Goal: Navigation & Orientation: Find specific page/section

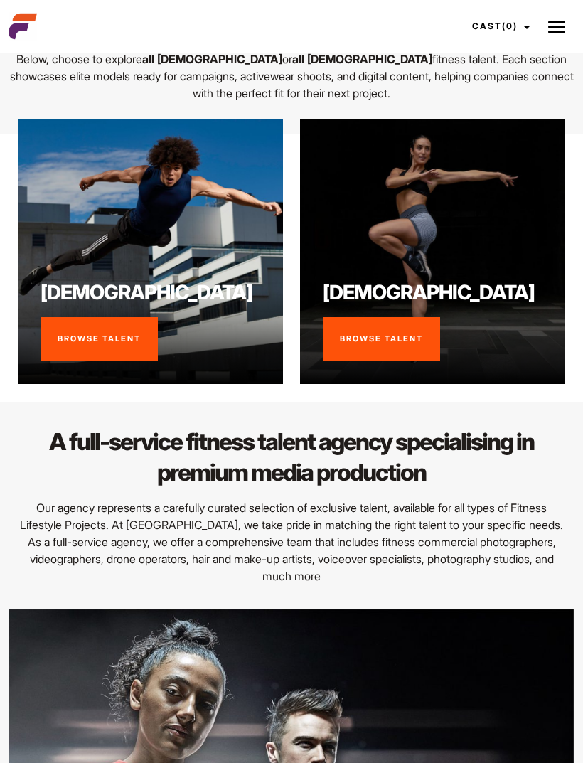
scroll to position [709, 0]
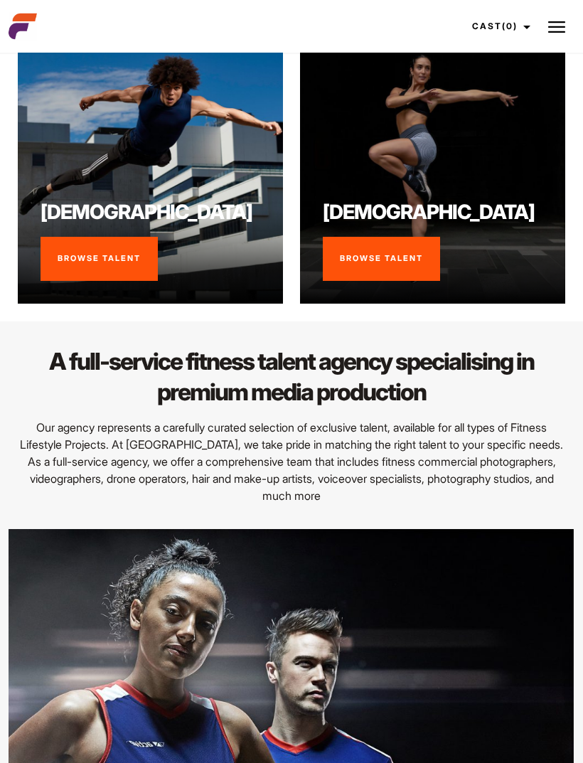
click at [434, 238] on link "Browse Talent" at bounding box center [381, 259] width 117 height 44
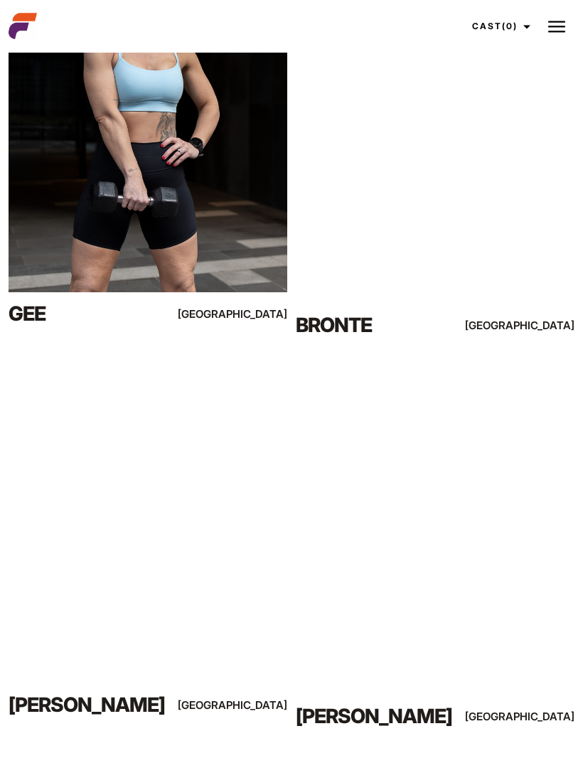
scroll to position [3541, 0]
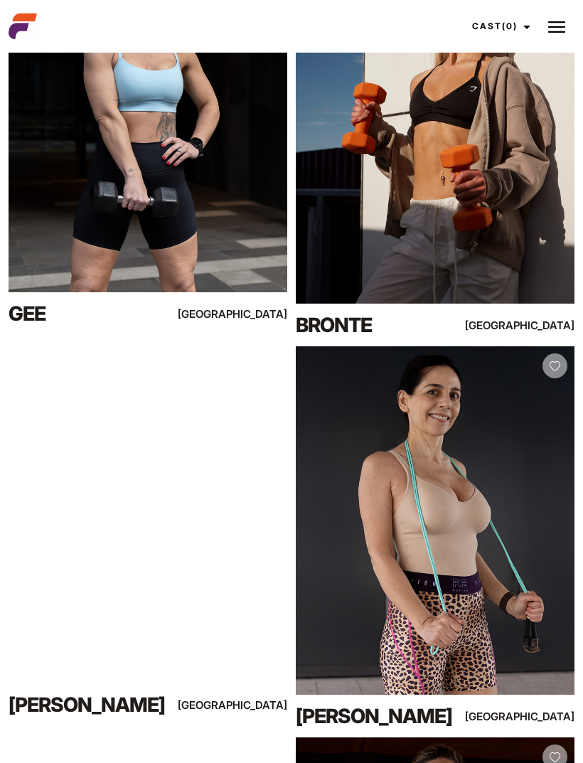
click at [527, 248] on div "View Profile" at bounding box center [435, 129] width 279 height 349
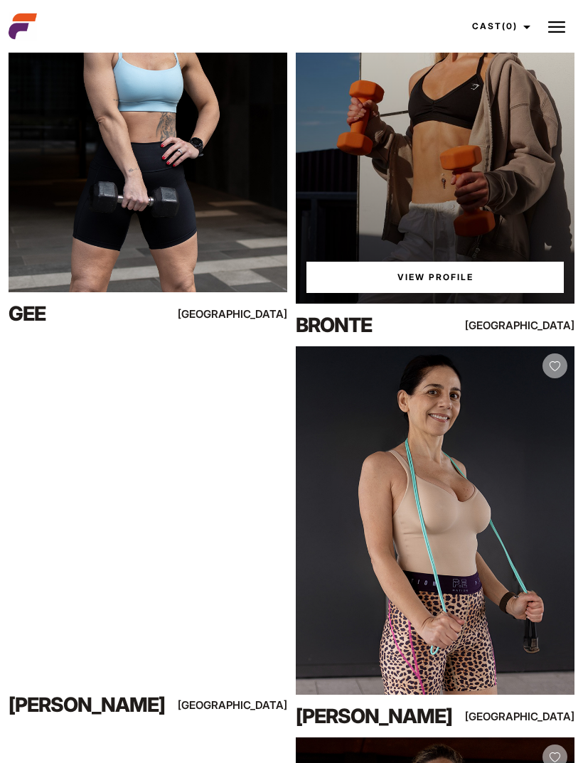
click at [494, 278] on link "View Profile" at bounding box center [435, 277] width 257 height 31
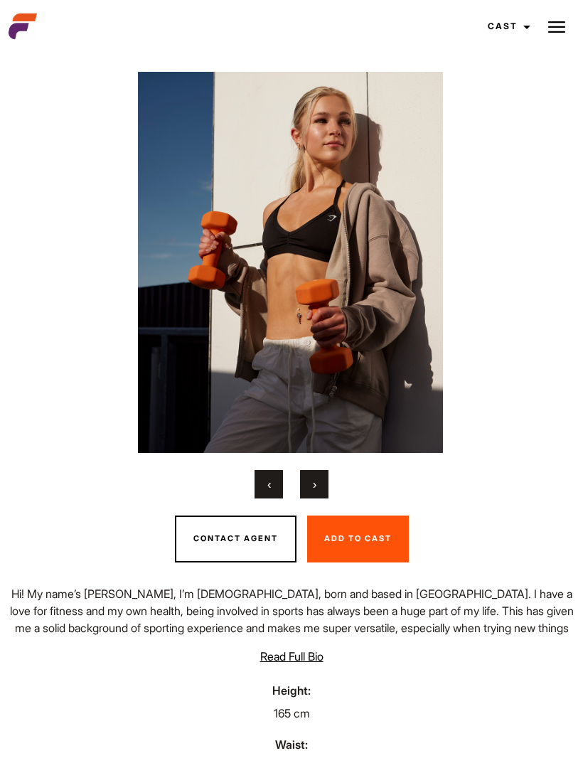
scroll to position [193, 0]
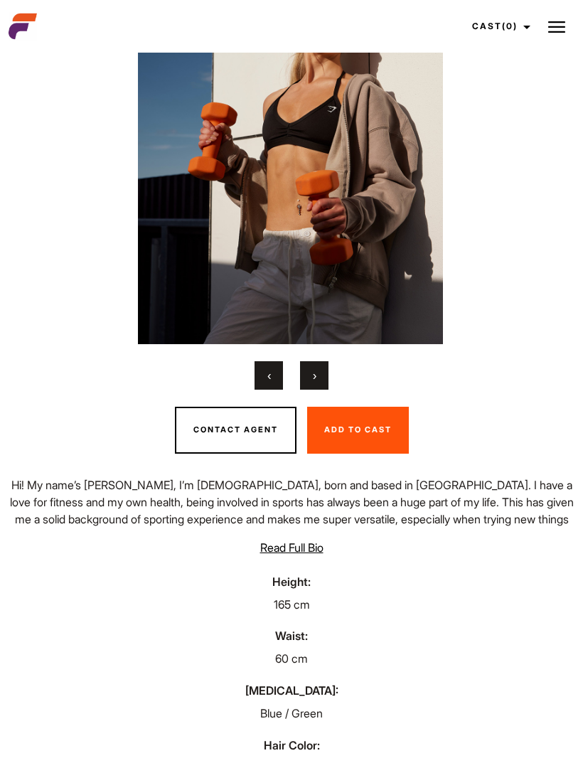
click at [294, 390] on div "‹ ›" at bounding box center [291, 375] width 583 height 28
click at [324, 383] on button "›" at bounding box center [314, 375] width 28 height 28
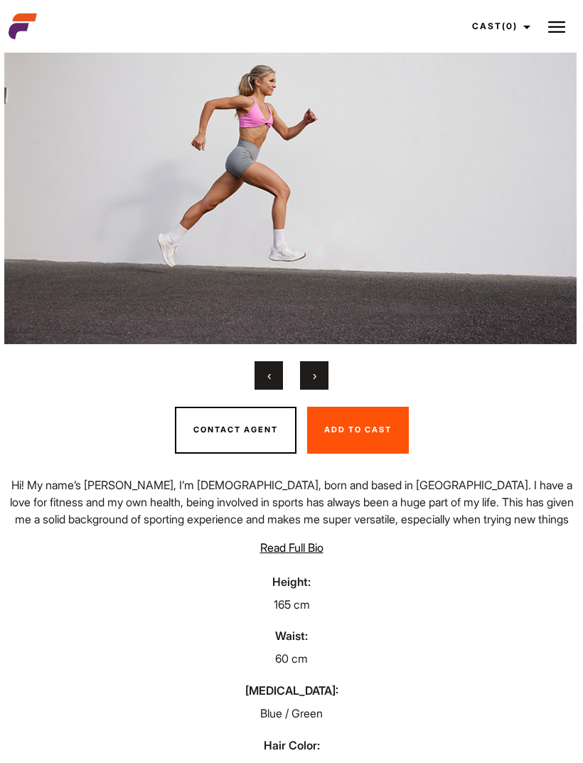
click at [335, 383] on div "‹ ›" at bounding box center [291, 375] width 583 height 28
click at [321, 388] on button "›" at bounding box center [314, 375] width 28 height 28
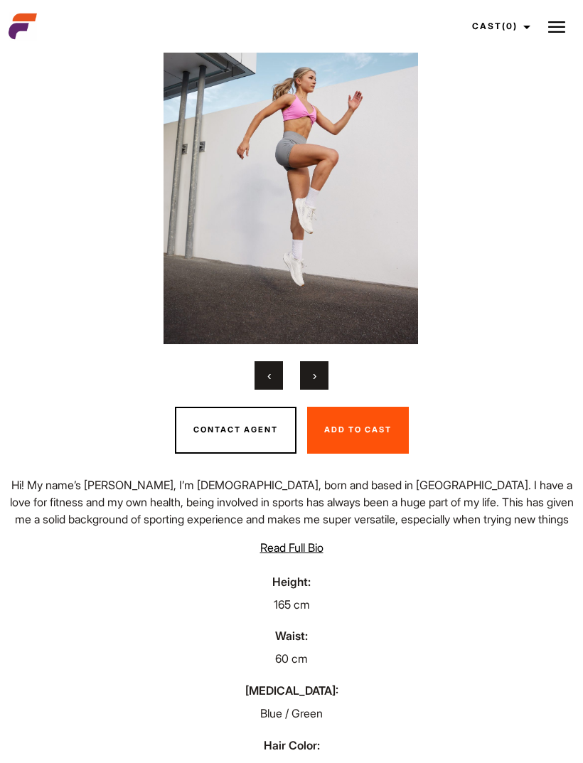
click at [317, 389] on button "›" at bounding box center [314, 375] width 28 height 28
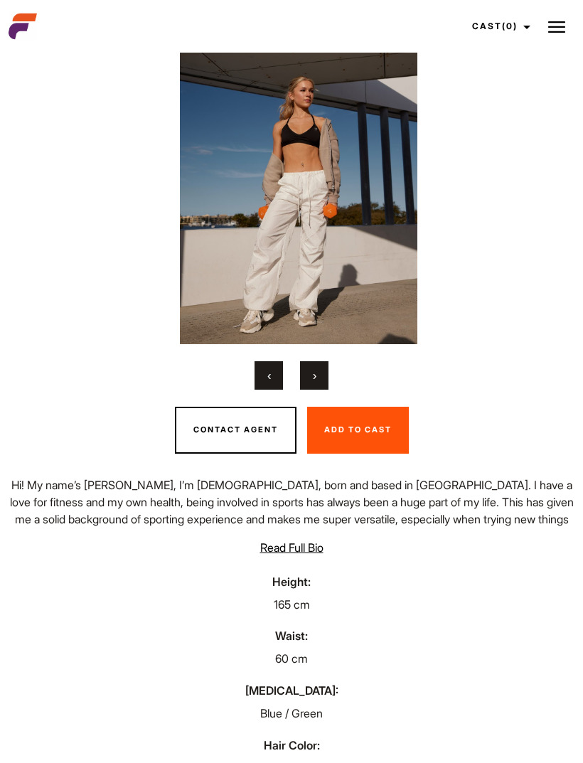
click at [315, 383] on span "›" at bounding box center [315, 375] width 4 height 14
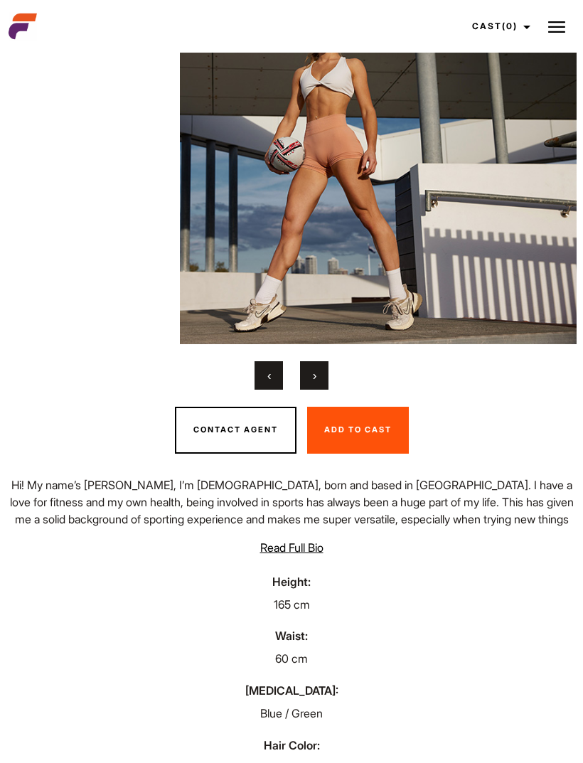
click at [314, 383] on span "›" at bounding box center [315, 375] width 4 height 14
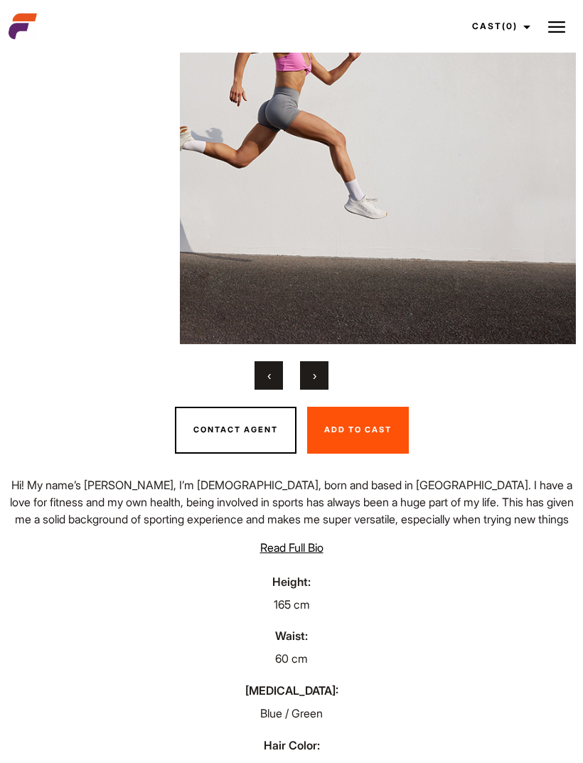
click at [314, 383] on span "›" at bounding box center [315, 375] width 4 height 14
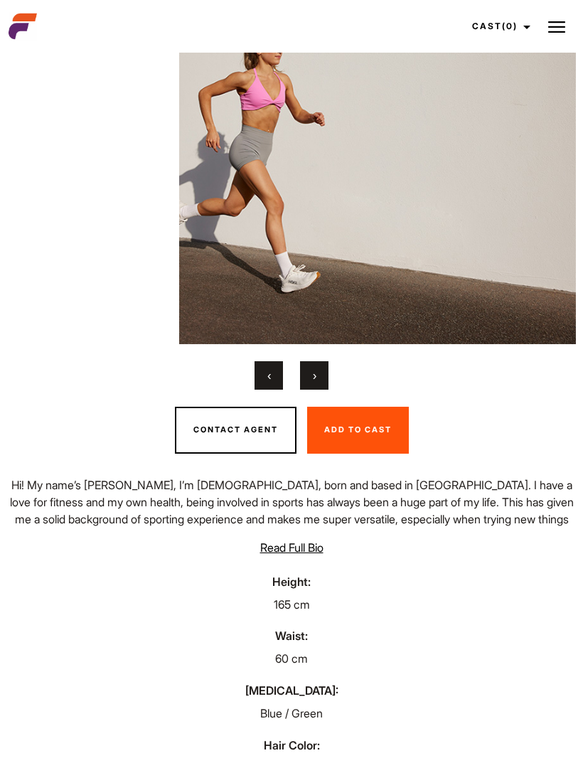
click at [314, 383] on span "›" at bounding box center [315, 375] width 4 height 14
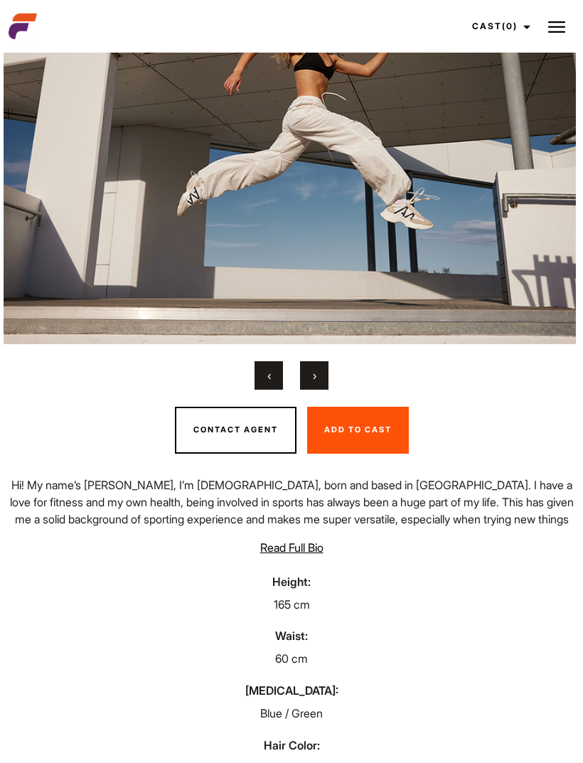
click at [315, 383] on span "›" at bounding box center [315, 375] width 4 height 14
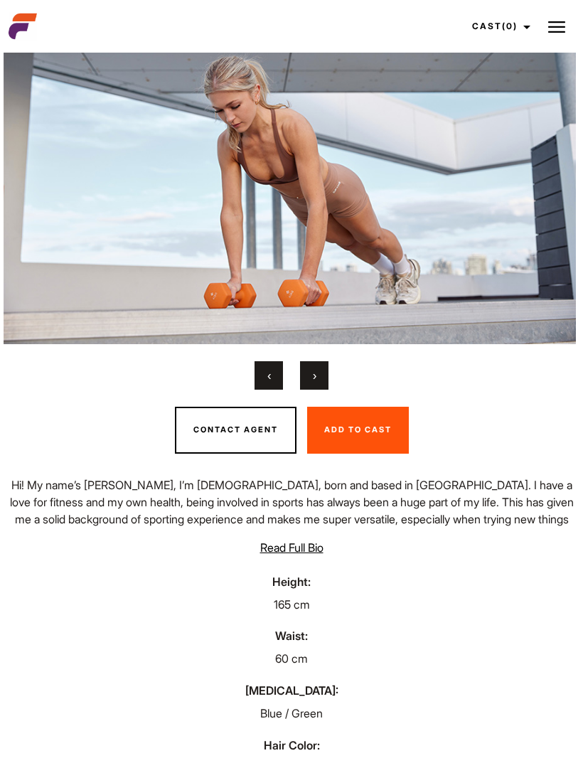
click at [312, 390] on button "›" at bounding box center [314, 375] width 28 height 28
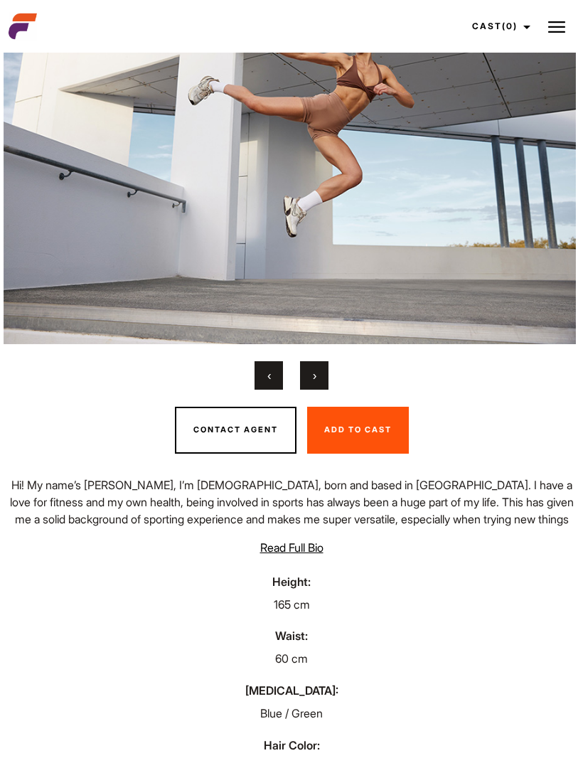
click at [313, 383] on span "›" at bounding box center [315, 375] width 4 height 14
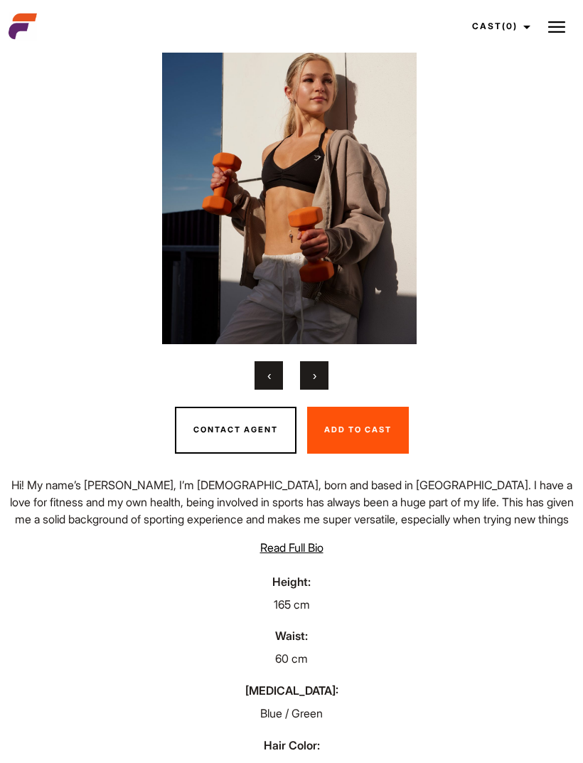
click at [310, 390] on button "›" at bounding box center [314, 375] width 28 height 28
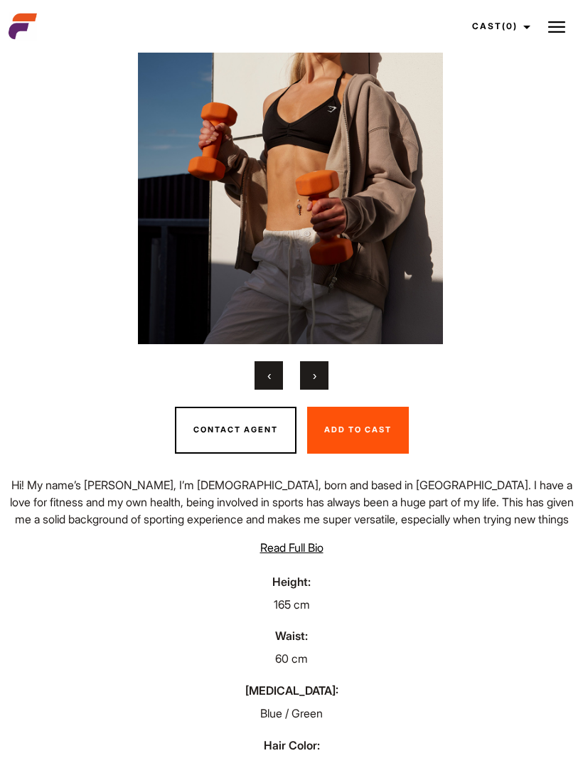
click at [311, 390] on button "›" at bounding box center [314, 375] width 28 height 28
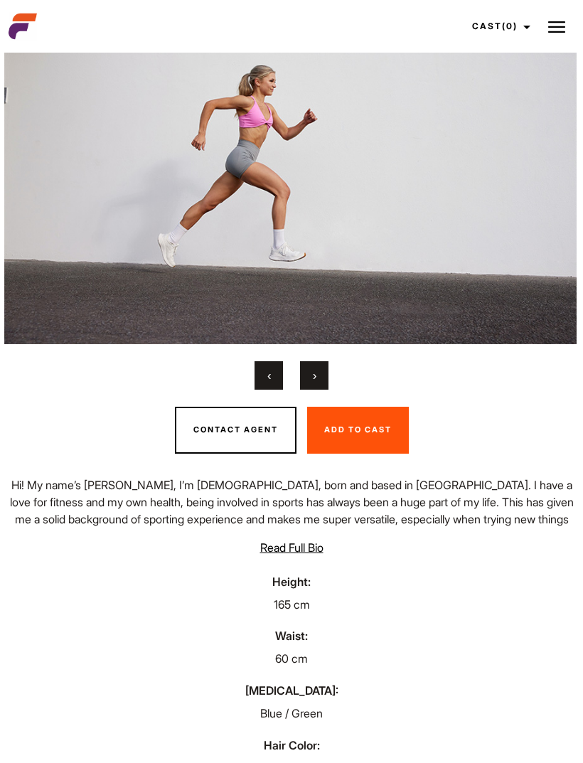
click at [304, 390] on button "›" at bounding box center [314, 375] width 28 height 28
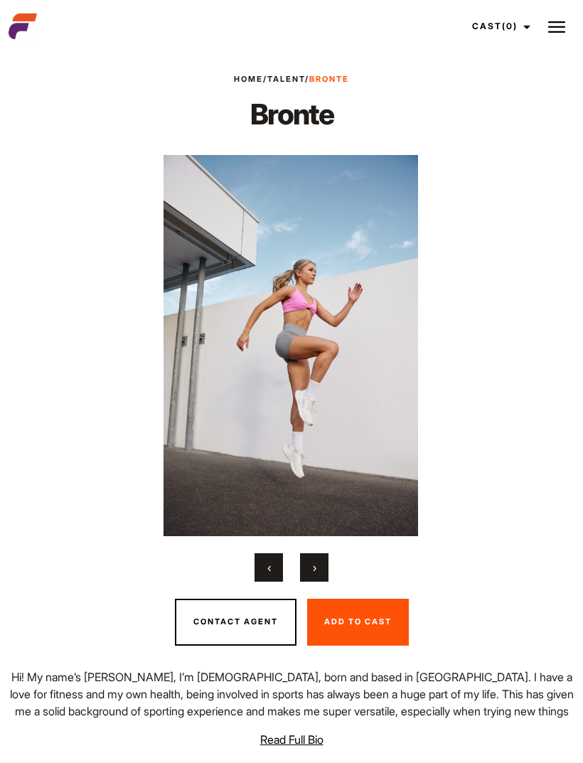
scroll to position [0, 0]
